Goal: Transaction & Acquisition: Purchase product/service

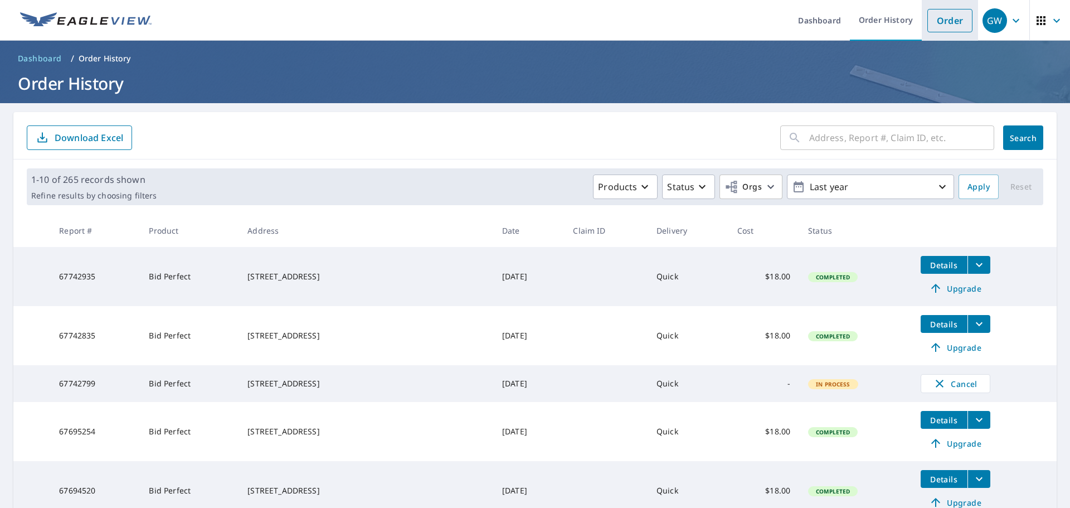
click at [928, 21] on link "Order" at bounding box center [950, 20] width 45 height 23
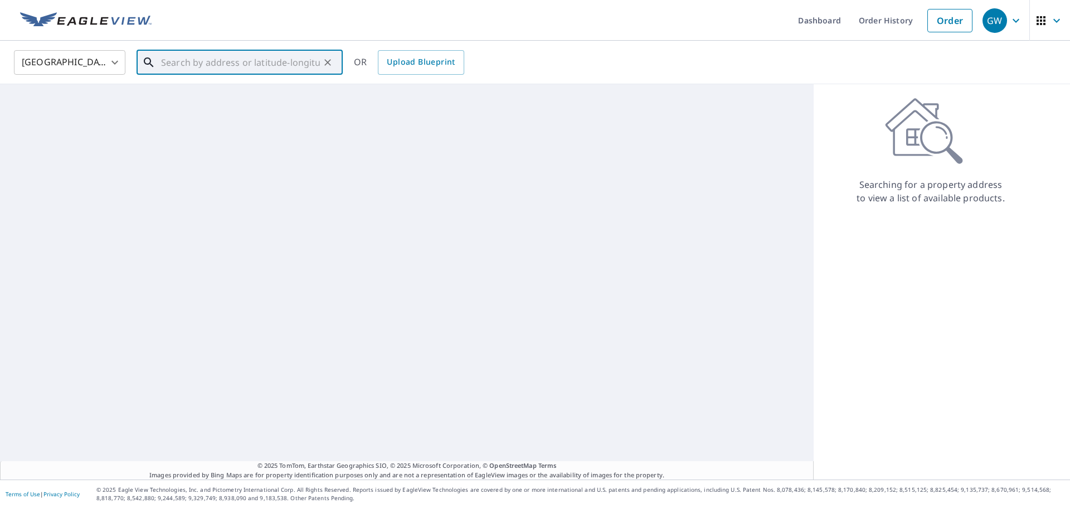
click at [214, 61] on input "text" at bounding box center [240, 62] width 159 height 31
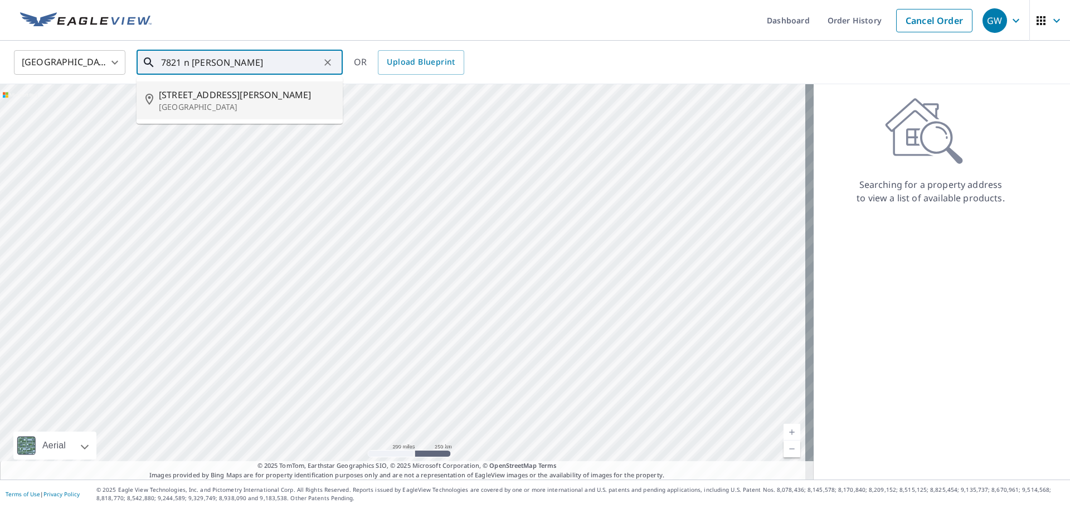
click at [222, 127] on div at bounding box center [407, 281] width 814 height 395
click at [227, 109] on p "[GEOGRAPHIC_DATA]" at bounding box center [246, 106] width 175 height 11
type input "[STREET_ADDRESS][PERSON_NAME]"
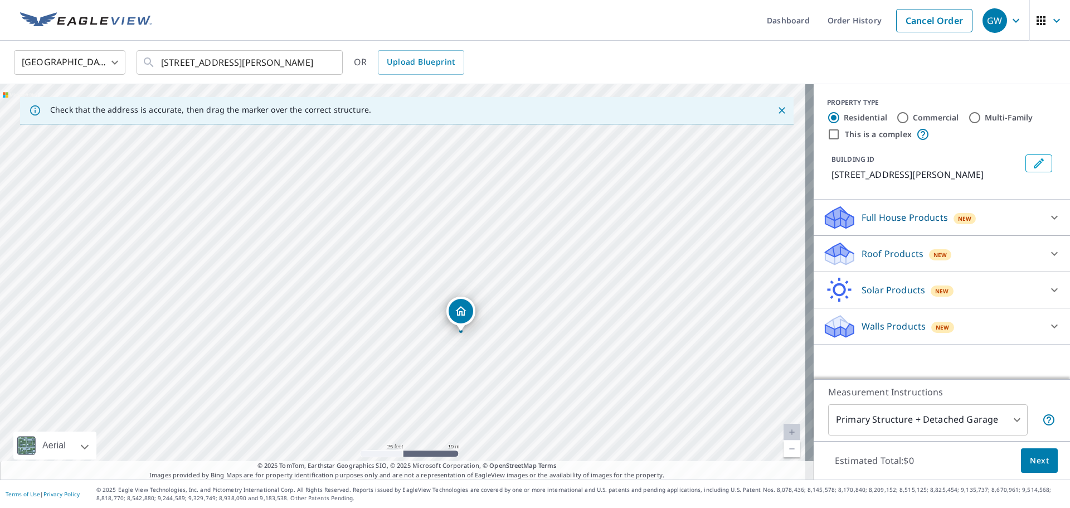
click at [934, 254] on span "New" at bounding box center [941, 254] width 14 height 9
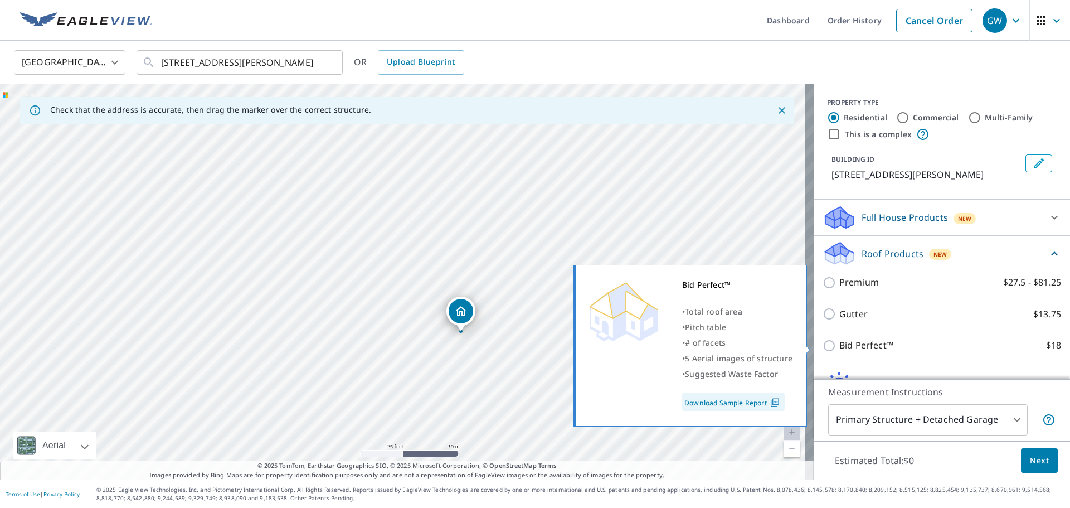
click at [827, 346] on input "Bid Perfect™ $18" at bounding box center [831, 345] width 17 height 13
checkbox input "true"
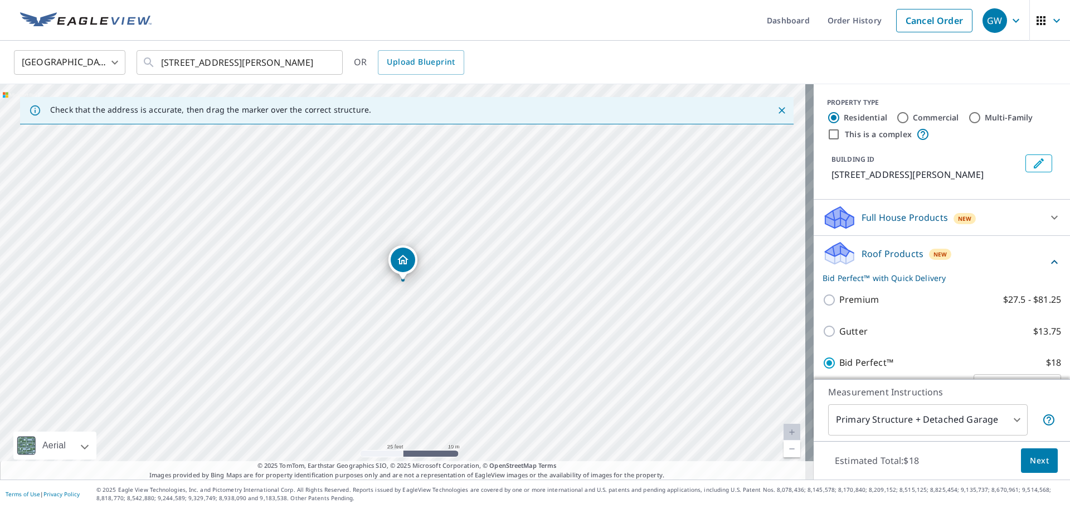
click at [913, 416] on body "GW GW Dashboard Order History Cancel Order GW [GEOGRAPHIC_DATA] [GEOGRAPHIC_DAT…" at bounding box center [535, 254] width 1070 height 508
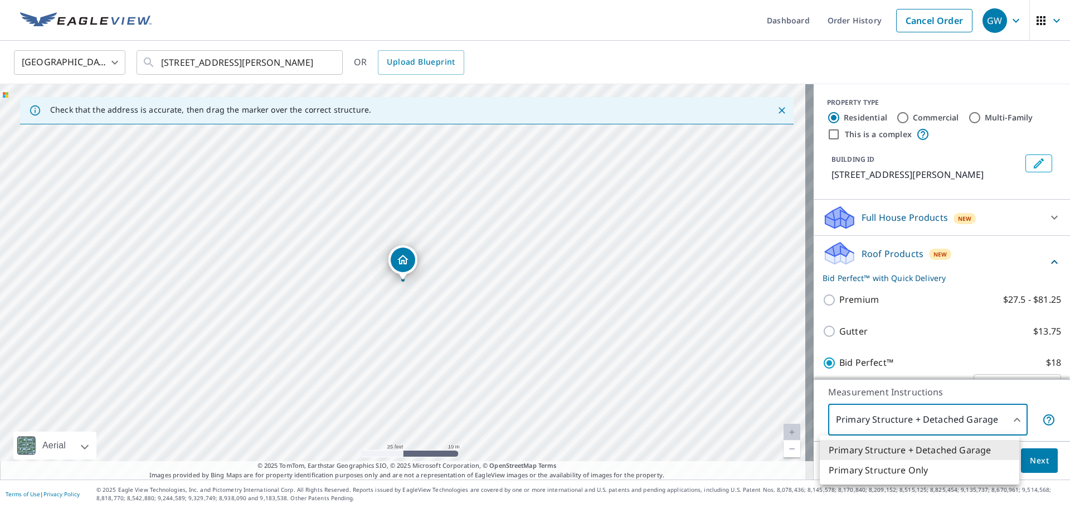
click at [900, 476] on li "Primary Structure Only" at bounding box center [920, 470] width 200 height 20
type input "2"
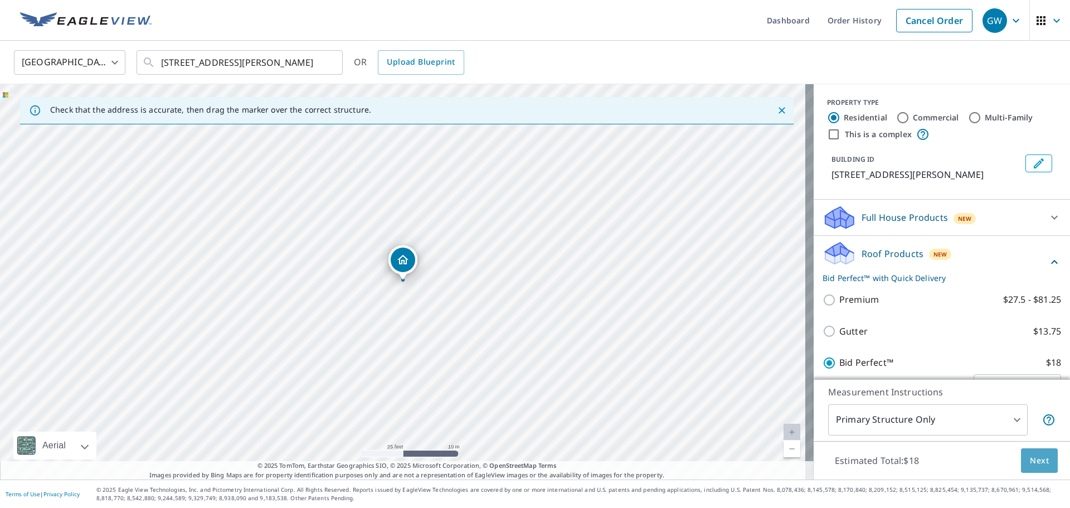
click at [1034, 457] on span "Next" at bounding box center [1039, 461] width 19 height 14
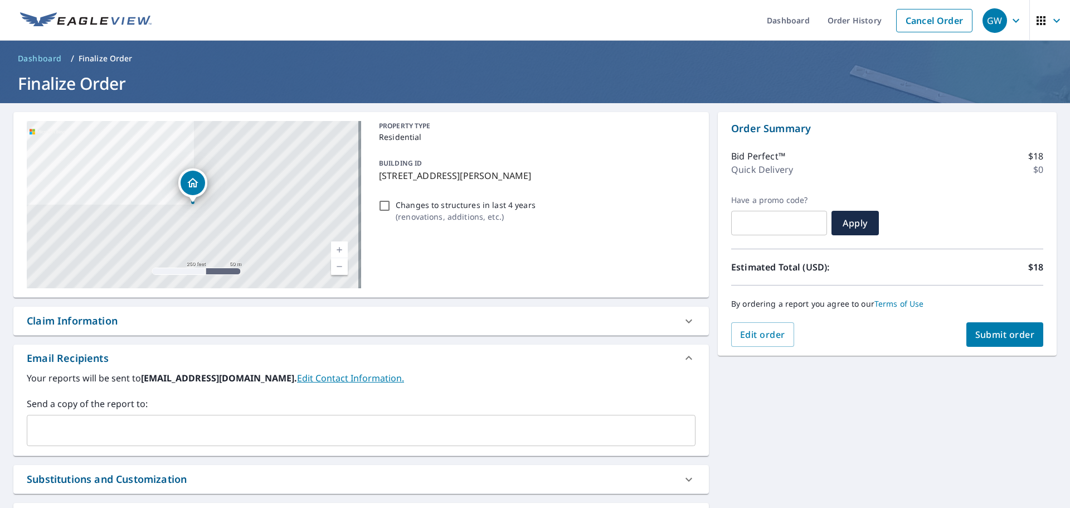
click at [85, 427] on input "text" at bounding box center [353, 430] width 642 height 21
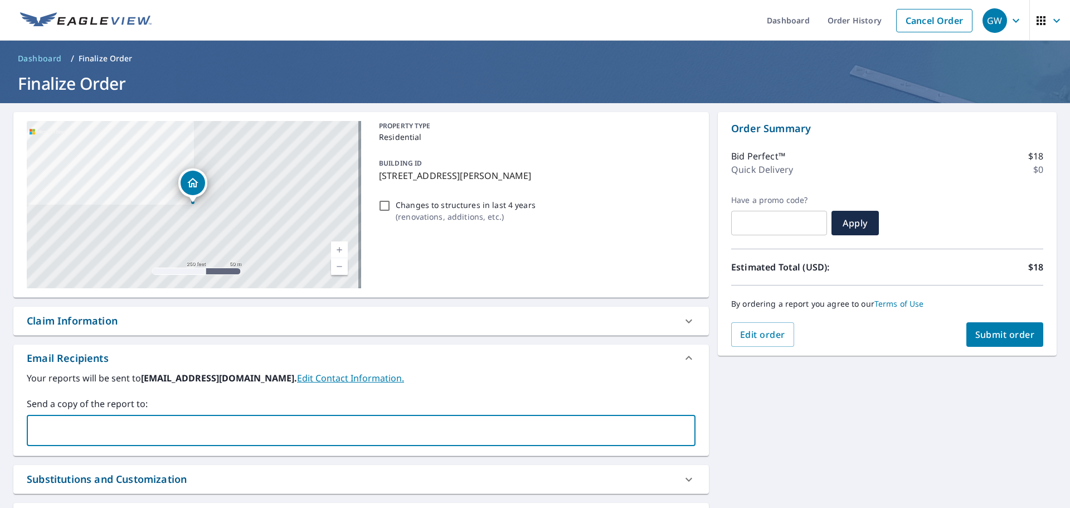
type input "[EMAIL_ADDRESS][DOMAIN_NAME]"
type input "[PERSON_NAME][EMAIL_ADDRESS][DOMAIN_NAME]"
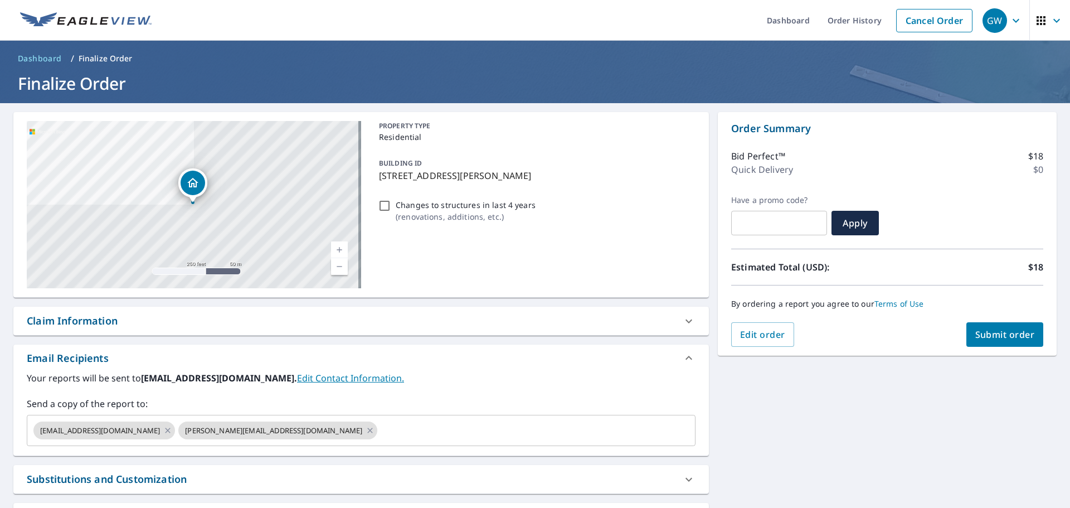
drag, startPoint x: 969, startPoint y: 313, endPoint x: 974, endPoint y: 321, distance: 8.5
click at [970, 314] on div "By ordering a report you agree to our Terms of Use" at bounding box center [887, 303] width 312 height 37
click at [985, 332] on span "Submit order" at bounding box center [1006, 334] width 60 height 12
